Goal: Information Seeking & Learning: Check status

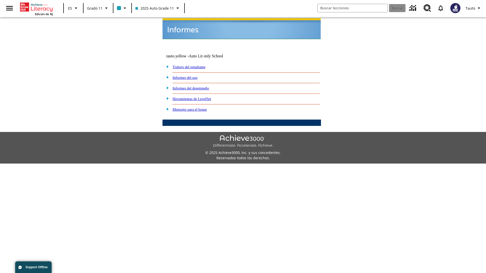
click at [189, 76] on link "Informes del uso" at bounding box center [185, 78] width 25 height 4
click at [0, 0] on link "¿Cuáles de mis estudiantes están usando el programa?" at bounding box center [0, 0] width 0 height 0
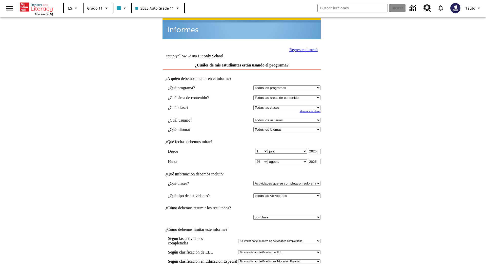
click at [302, 49] on link "Regresar al menú" at bounding box center [303, 50] width 28 height 4
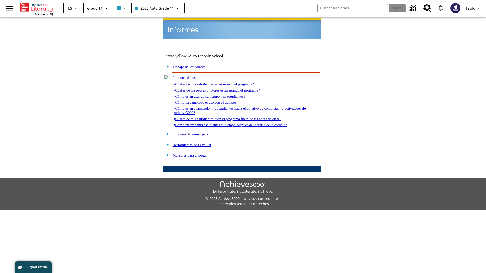
click at [215, 94] on link "¿Cómo están usando su tiempo mis estudiantes?" at bounding box center [210, 96] width 72 height 4
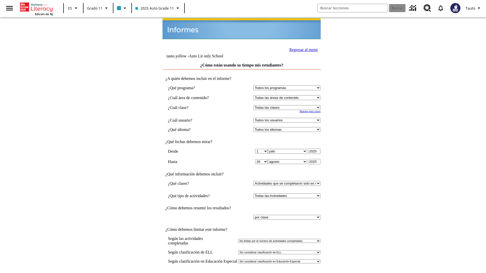
click at [302, 49] on link "Regresar al menú" at bounding box center [303, 50] width 28 height 4
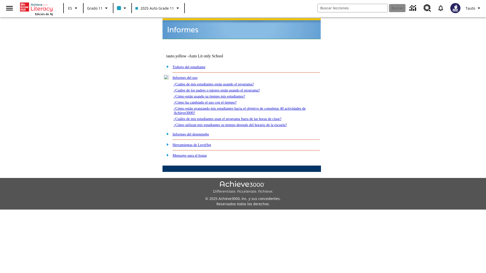
click at [239, 123] on link "¿Cómo utilizan mis estudiantes su tiempo después del horario de la escuela?" at bounding box center [230, 125] width 113 height 4
